Goal: Task Accomplishment & Management: Manage account settings

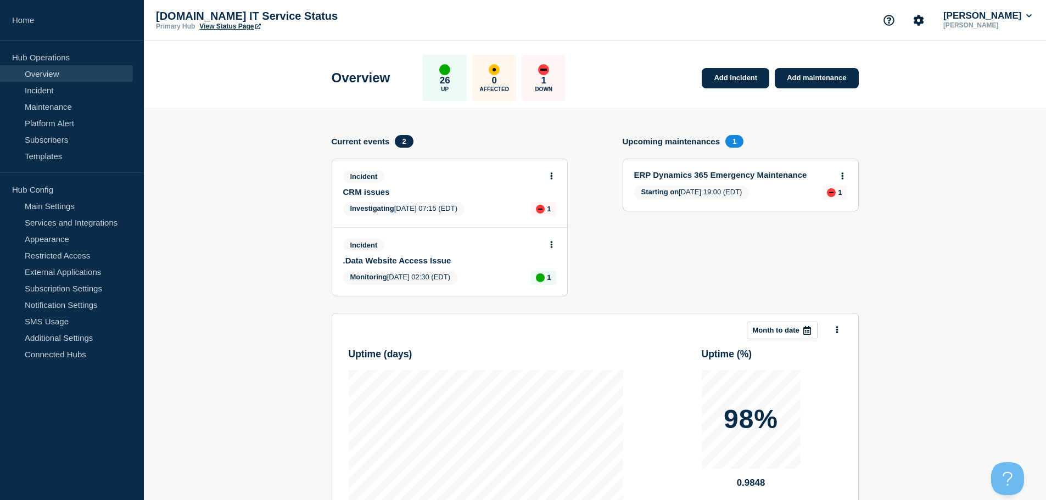
click at [267, 237] on section "Add incident Add maintenance Current events 2 Incident CRM issues Investigating…" at bounding box center [595, 378] width 902 height 541
click at [309, 259] on section "Add incident Add maintenance Current events 2 Incident CRM issues Investigating…" at bounding box center [595, 378] width 902 height 541
click at [912, 197] on section "Add incident Add maintenance Current events 2 Incident CRM issues Investigating…" at bounding box center [595, 378] width 902 height 541
drag, startPoint x: 482, startPoint y: 181, endPoint x: 512, endPoint y: 167, distance: 33.4
click at [482, 180] on div "Incident" at bounding box center [445, 176] width 204 height 13
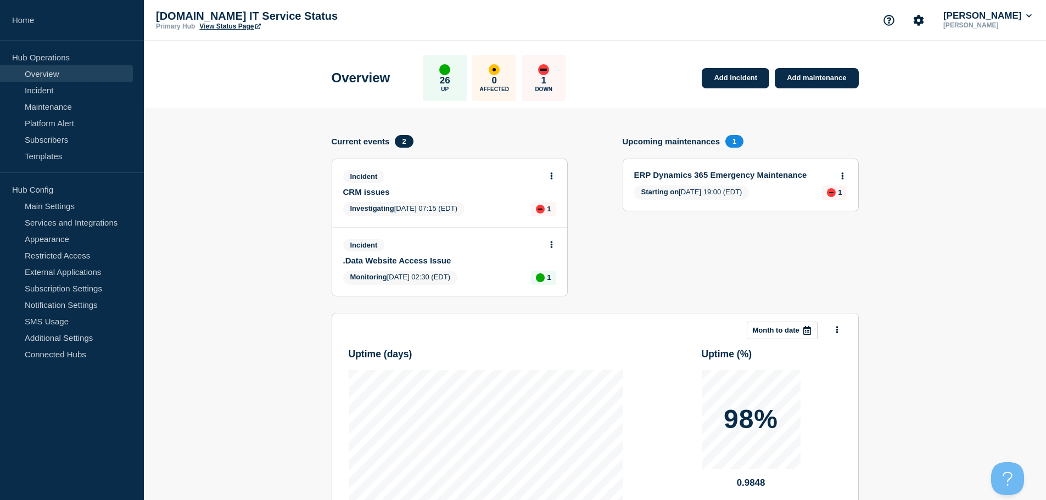
click at [554, 199] on div "Incident CRM issues Investigating [DATE] 07:15 (EDT) 1" at bounding box center [449, 193] width 235 height 68
click at [551, 206] on p "1" at bounding box center [549, 209] width 4 height 8
click at [479, 187] on link "CRM issues" at bounding box center [442, 191] width 198 height 9
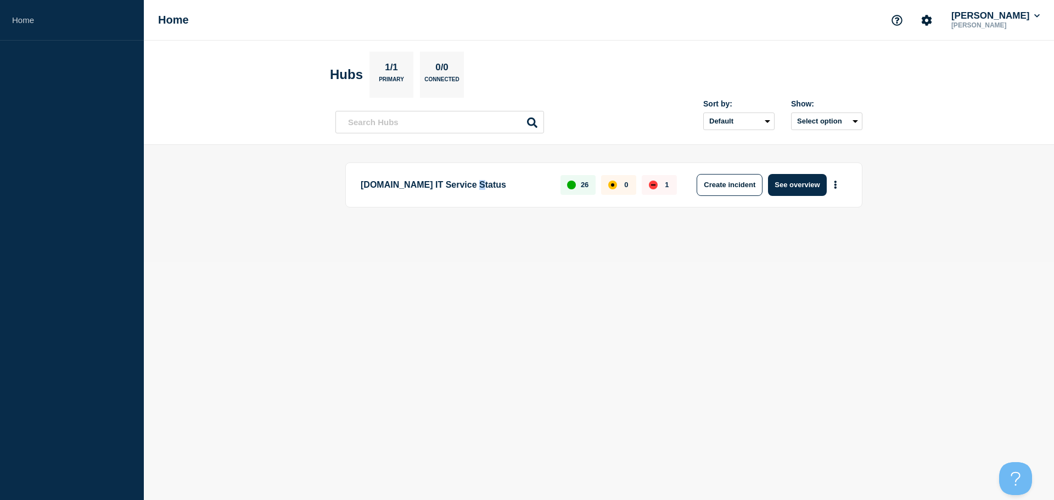
drag, startPoint x: 489, startPoint y: 193, endPoint x: 483, endPoint y: 193, distance: 6.6
click at [483, 193] on p "[DOMAIN_NAME] IT Service Status" at bounding box center [454, 185] width 187 height 22
click at [803, 189] on button "See overview" at bounding box center [797, 185] width 58 height 22
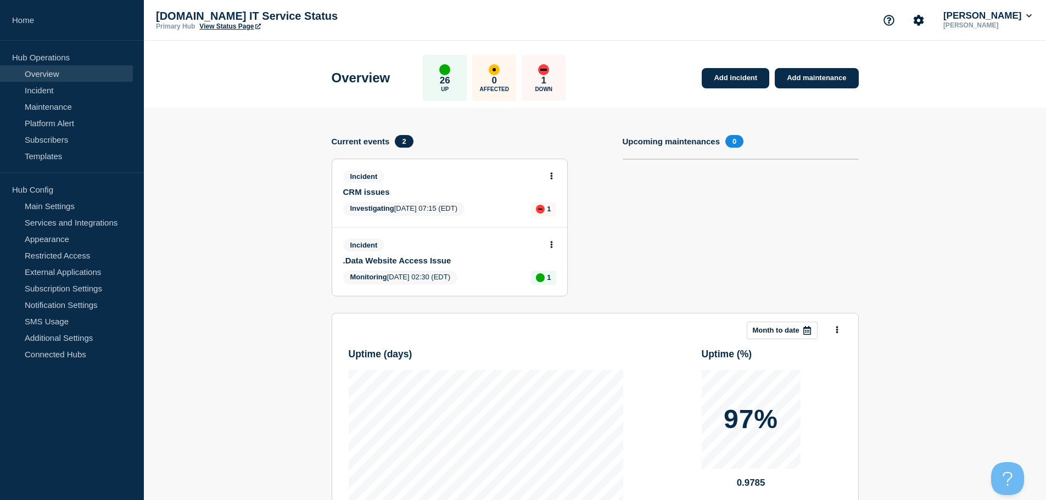
click at [547, 176] on button at bounding box center [551, 176] width 9 height 9
click at [566, 219] on link "Update incident" at bounding box center [550, 217] width 53 height 9
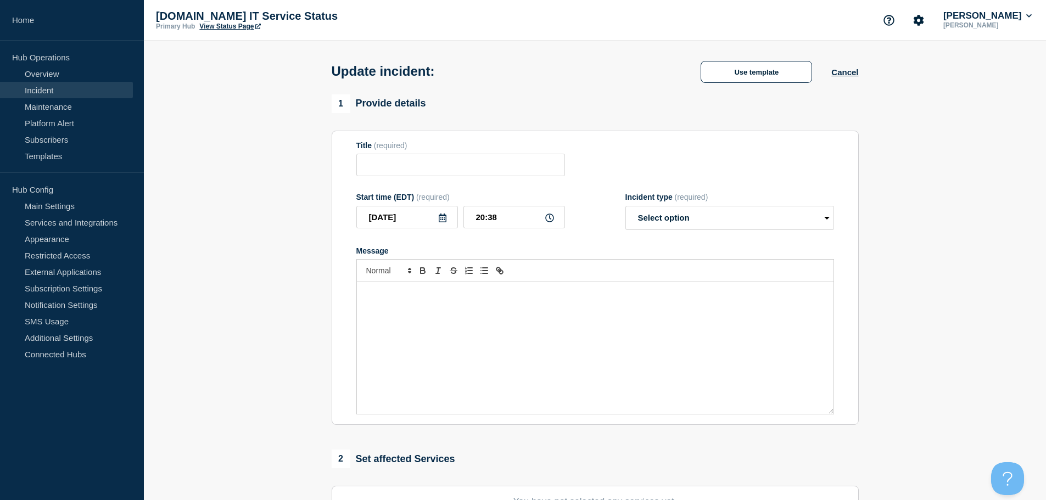
type input "CRM issues"
click at [690, 216] on select "Select option Investigating Identified Monitoring Resolved" at bounding box center [729, 218] width 209 height 24
select select "investigating"
click at [625, 208] on select "Select option Investigating Identified Monitoring Resolved" at bounding box center [729, 218] width 209 height 24
click at [430, 329] on div "Message" at bounding box center [595, 348] width 477 height 132
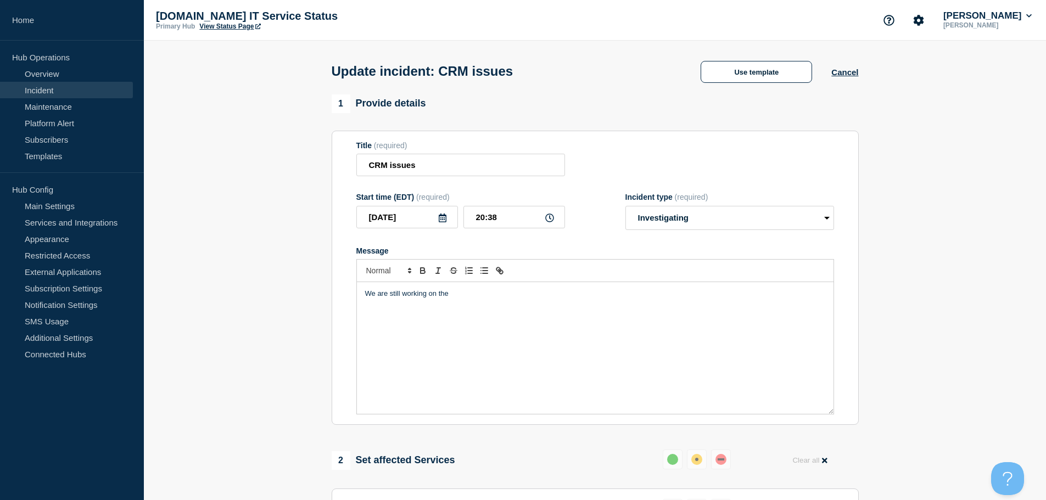
click at [490, 297] on p "We are still working on the" at bounding box center [595, 294] width 460 height 10
click at [546, 289] on div "We are still working at the issue and we moved to" at bounding box center [595, 348] width 477 height 132
click at [554, 297] on p "We are still working at the issue and we moved to" at bounding box center [595, 294] width 460 height 10
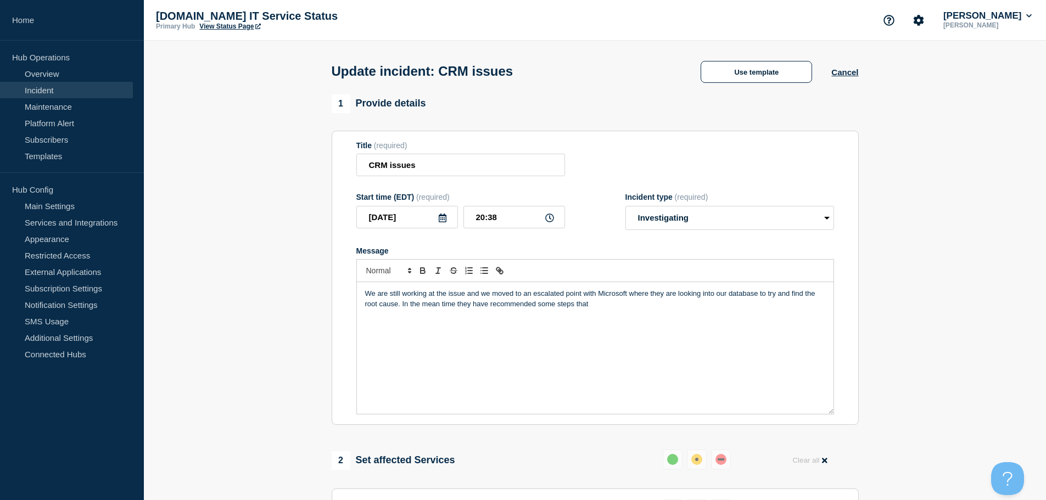
drag, startPoint x: 621, startPoint y: 321, endPoint x: 618, endPoint y: 315, distance: 6.9
click at [621, 318] on div "We are still working at the issue and we moved to an escalated point with Micro…" at bounding box center [595, 348] width 477 height 132
drag, startPoint x: 612, startPoint y: 313, endPoint x: 403, endPoint y: 342, distance: 211.2
click at [403, 342] on div "We are still working at the issue and we moved to an escalated point with Micro…" at bounding box center [595, 348] width 477 height 132
click at [432, 296] on p "We are still working at the issue and we moved to an escalated point with Micro…" at bounding box center [595, 299] width 460 height 20
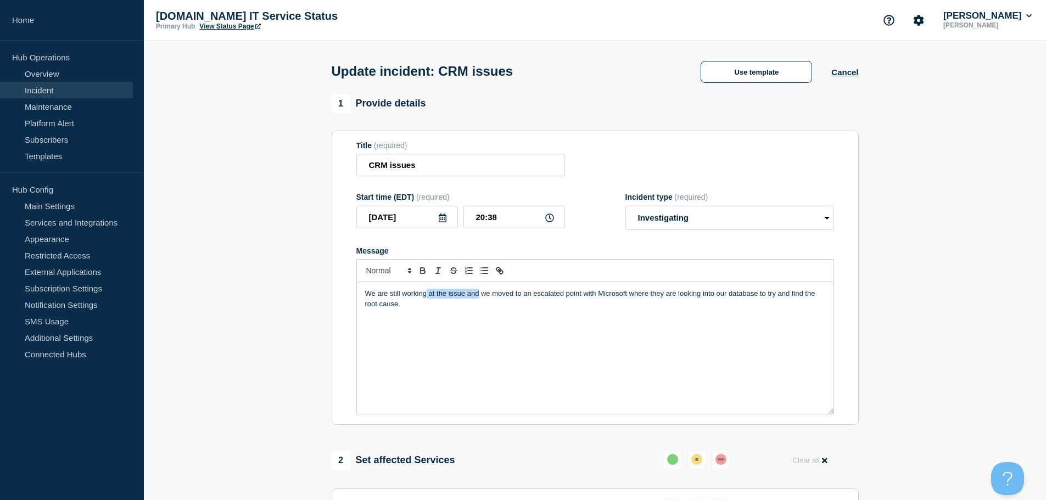
drag, startPoint x: 426, startPoint y: 298, endPoint x: 479, endPoint y: 301, distance: 53.4
click at [479, 301] on p "We are still working at the issue and we moved to an escalated point with Micro…" at bounding box center [595, 299] width 460 height 20
click at [506, 351] on div "We are still working with Microsoft and their escalation support in order to fi…" at bounding box center [595, 348] width 477 height 132
click at [506, 332] on div "We are still working with Microsoft and their escalation support in order to fi…" at bounding box center [595, 348] width 477 height 132
drag, startPoint x: 538, startPoint y: 295, endPoint x: 559, endPoint y: 302, distance: 22.1
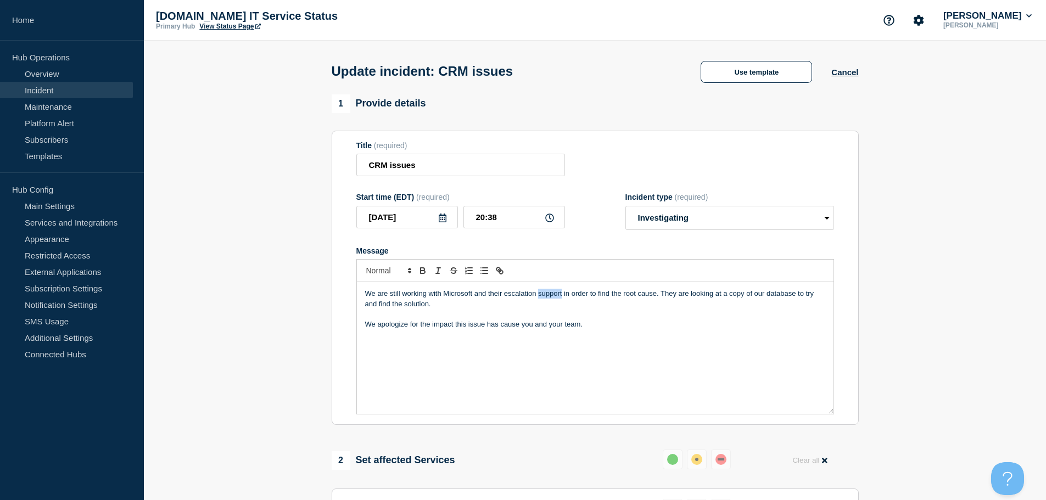
click at [559, 302] on p "We are still working with Microsoft and their escalation support in order to fi…" at bounding box center [595, 299] width 460 height 20
click at [563, 298] on p "We are still working with Microsoft and their escalation support in order to fi…" at bounding box center [595, 299] width 460 height 20
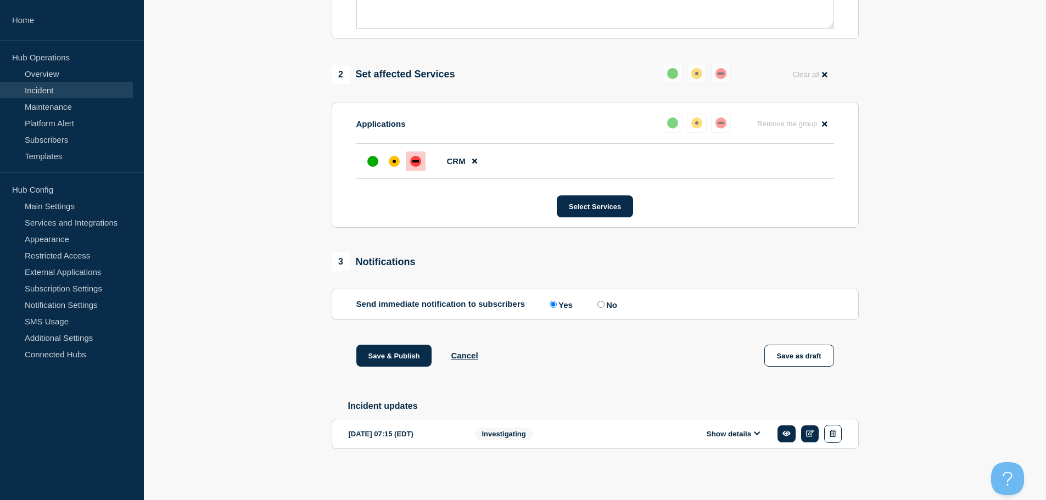
scroll to position [392, 0]
click at [398, 161] on div "affected" at bounding box center [394, 161] width 11 height 11
click at [379, 350] on button "Save & Publish" at bounding box center [394, 356] width 76 height 22
